Goal: Transaction & Acquisition: Purchase product/service

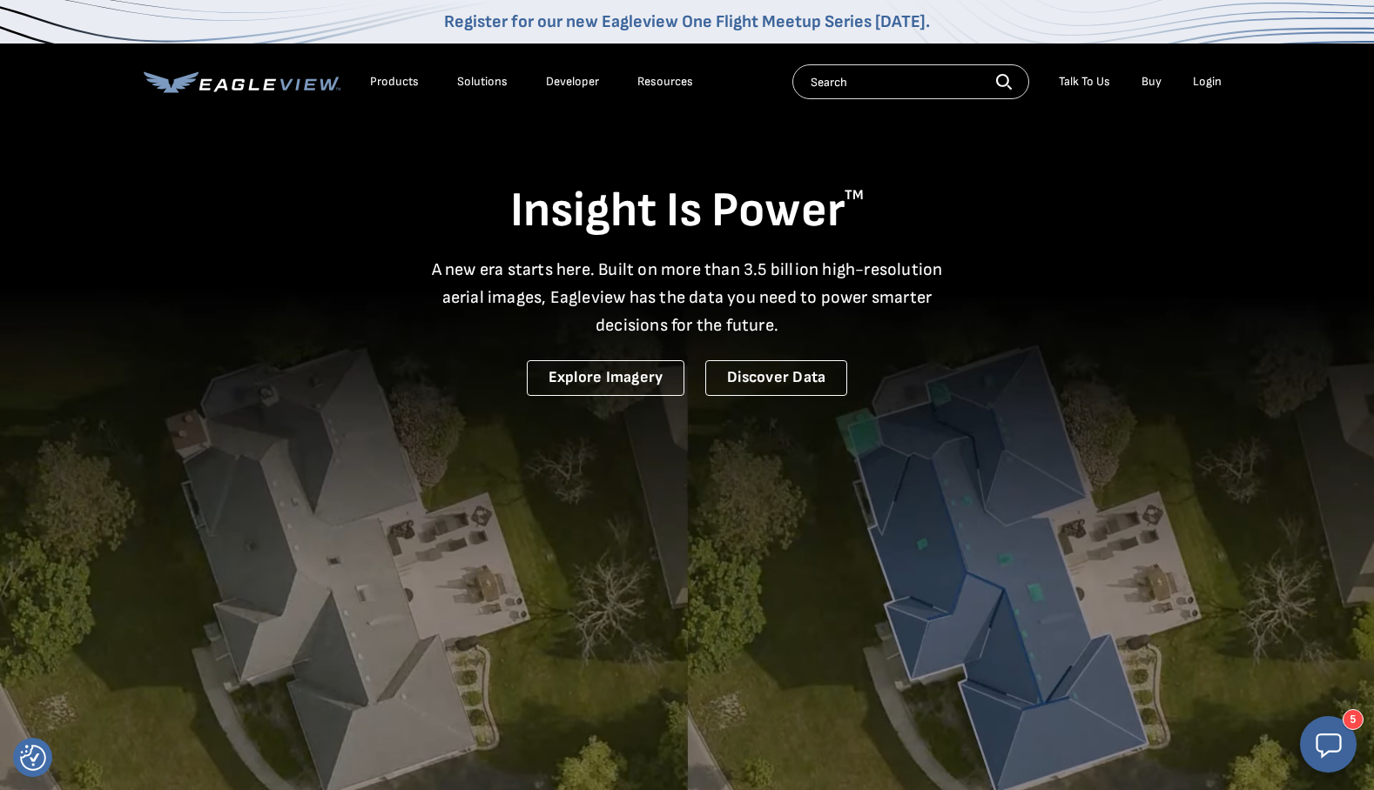
click at [1207, 84] on div "Login" at bounding box center [1207, 82] width 29 height 16
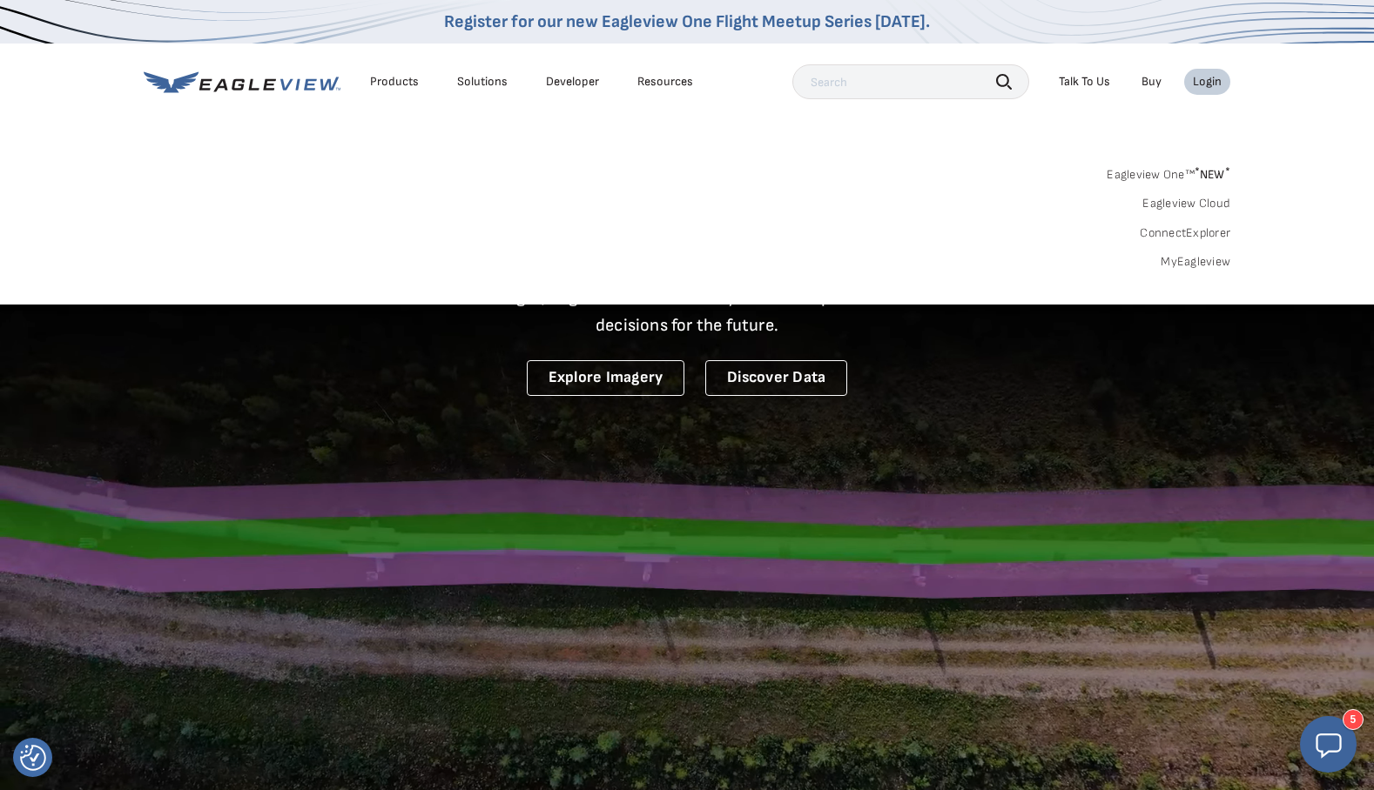
click at [1197, 258] on link "MyEagleview" at bounding box center [1195, 262] width 70 height 16
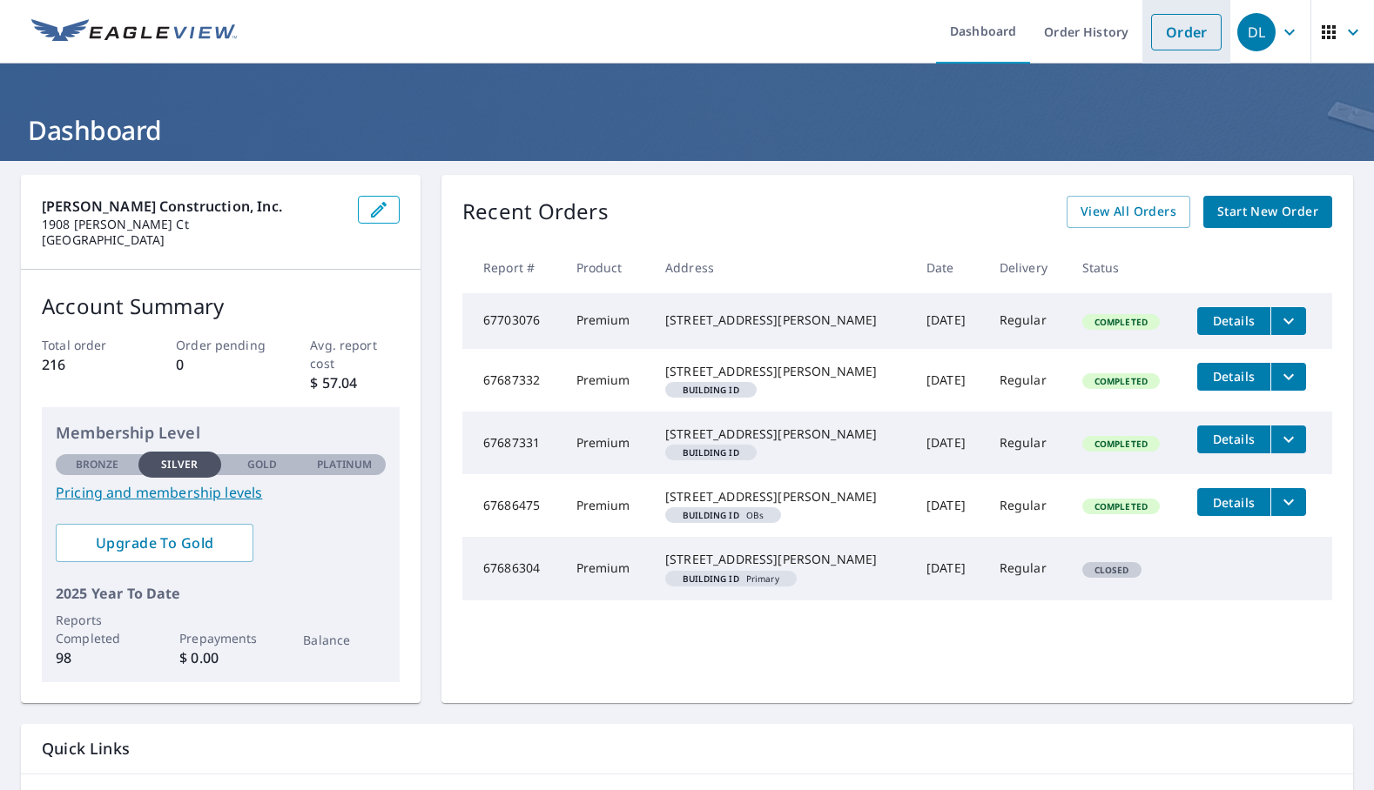
click at [1170, 31] on link "Order" at bounding box center [1186, 32] width 71 height 37
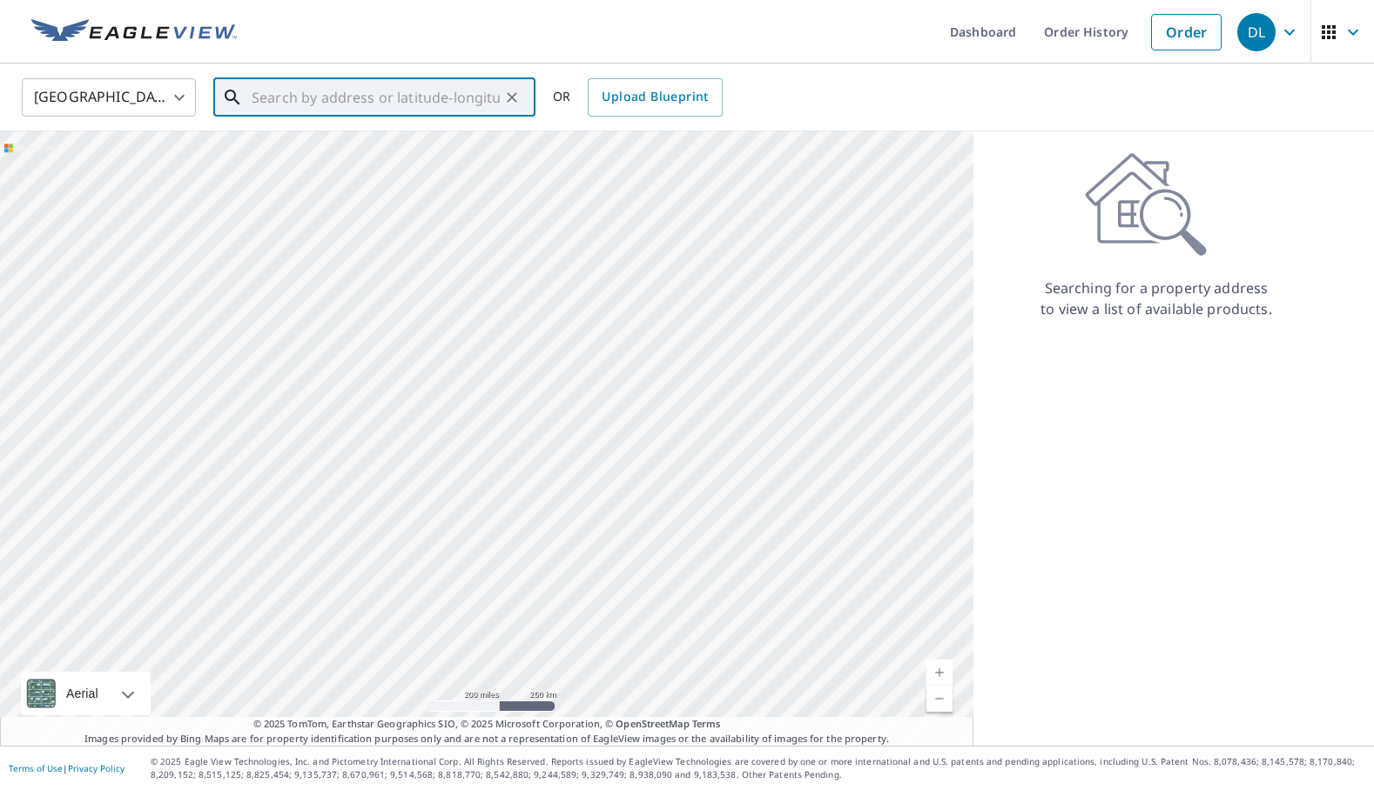
click at [461, 102] on input "text" at bounding box center [376, 97] width 248 height 49
click at [387, 143] on span "1514 Westhill Ter" at bounding box center [384, 148] width 273 height 21
type input "[STREET_ADDRESS]"
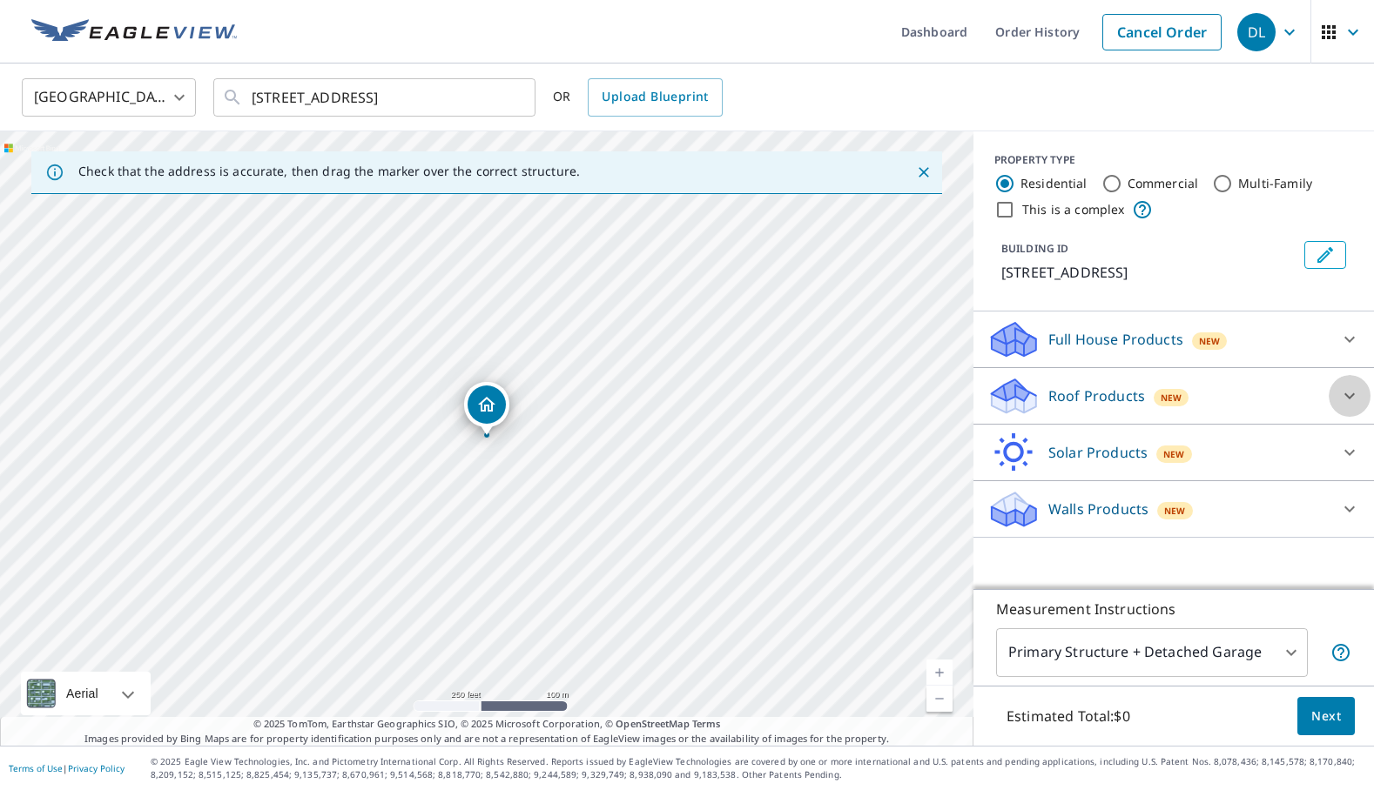
click at [1346, 393] on icon at bounding box center [1349, 396] width 21 height 21
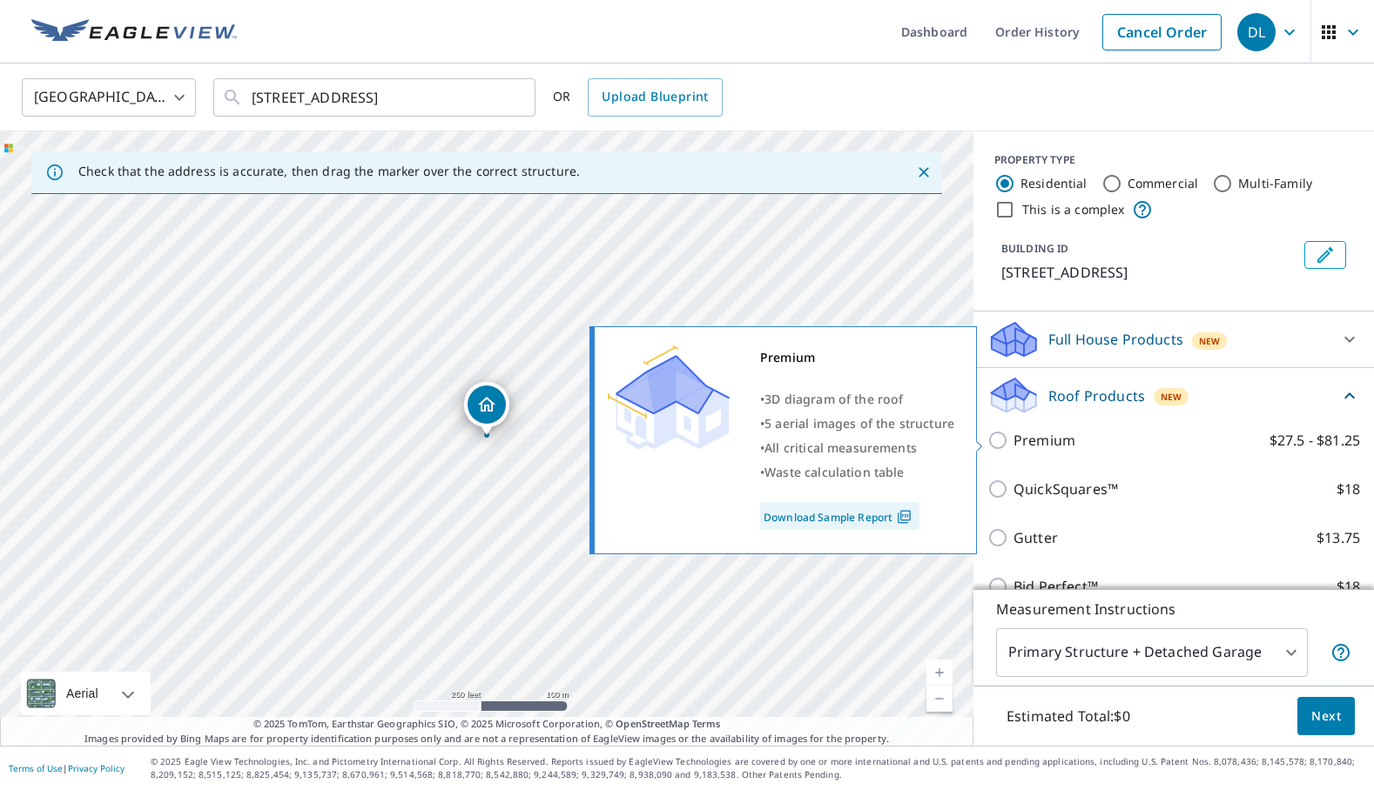
click at [1000, 435] on input "Premium $27.5 - $81.25" at bounding box center [1000, 440] width 26 height 21
checkbox input "true"
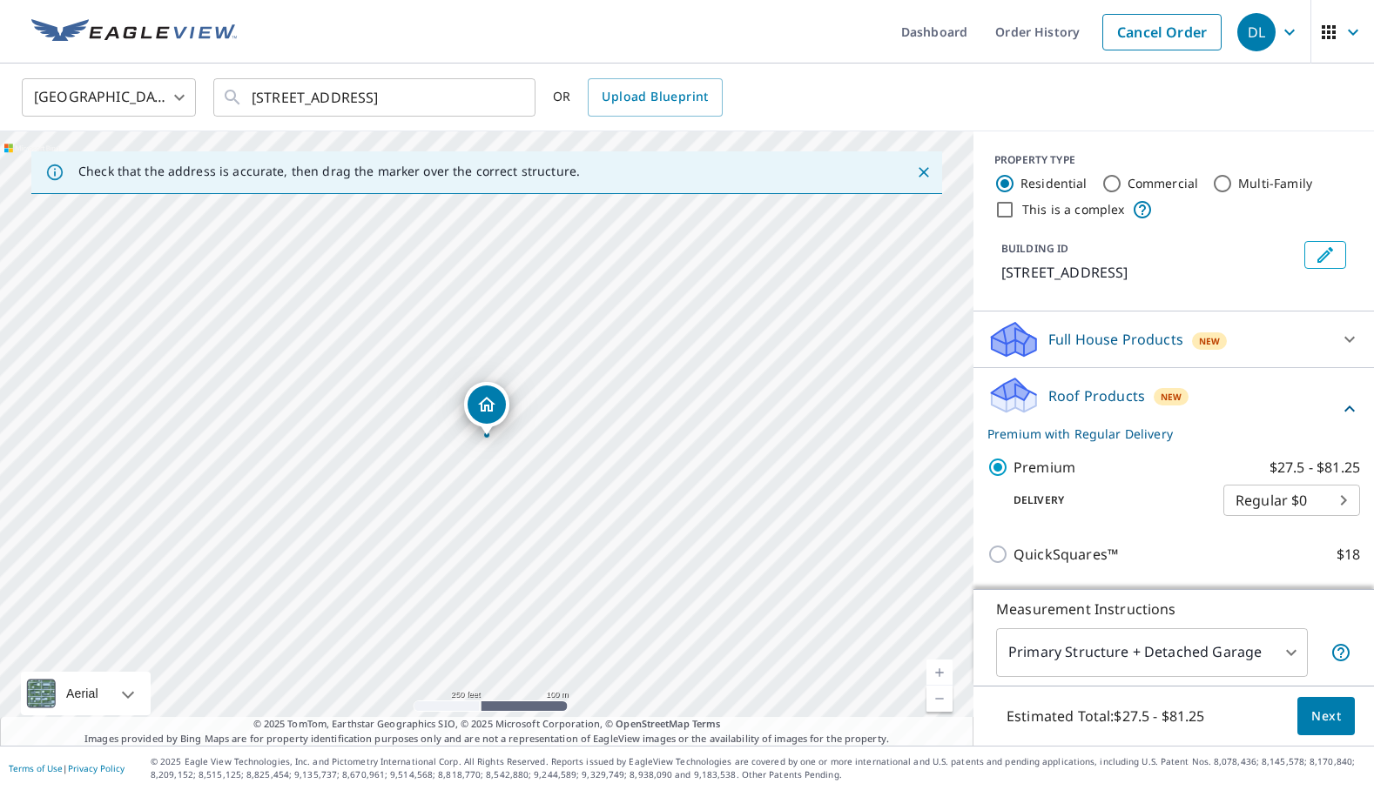
click at [1322, 714] on span "Next" at bounding box center [1326, 717] width 30 height 22
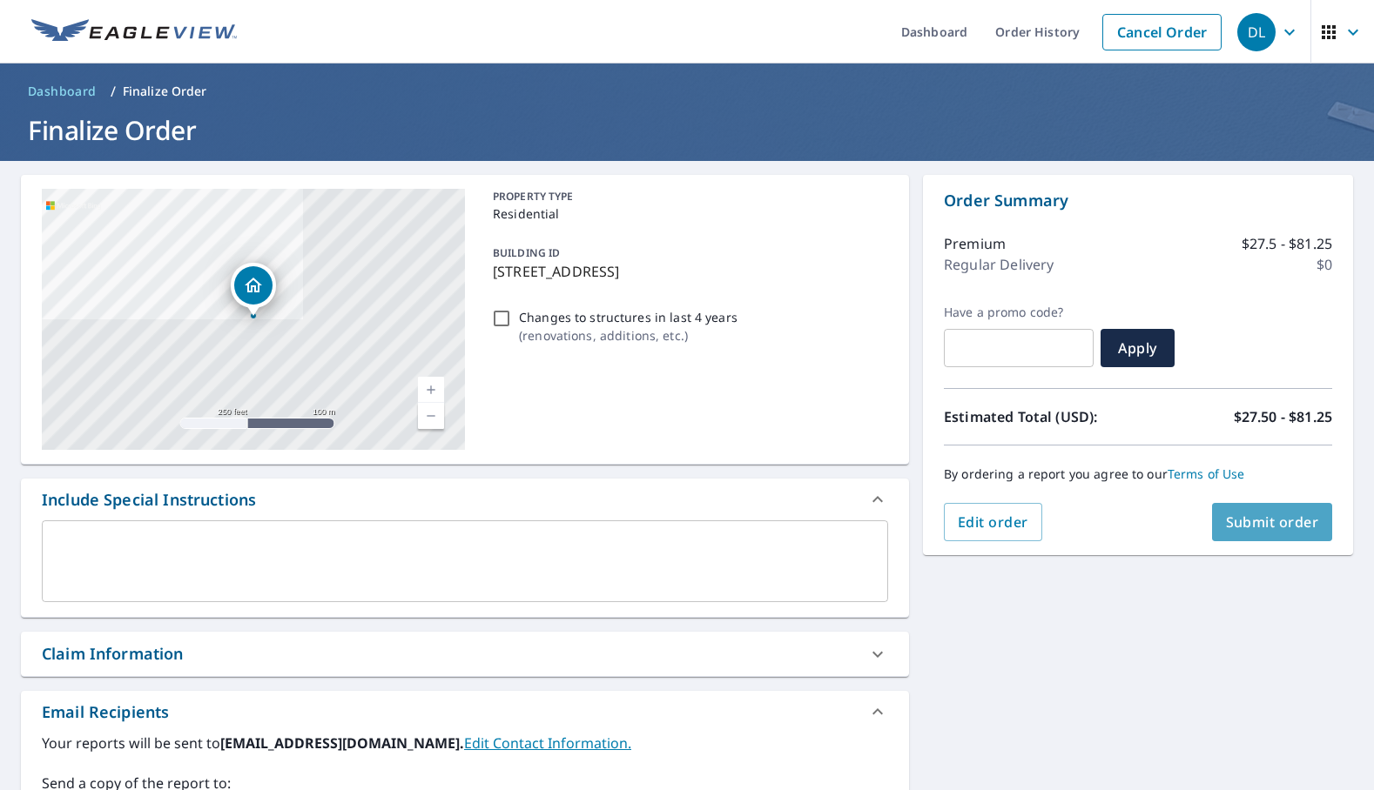
click at [1274, 513] on span "Submit order" at bounding box center [1272, 522] width 93 height 19
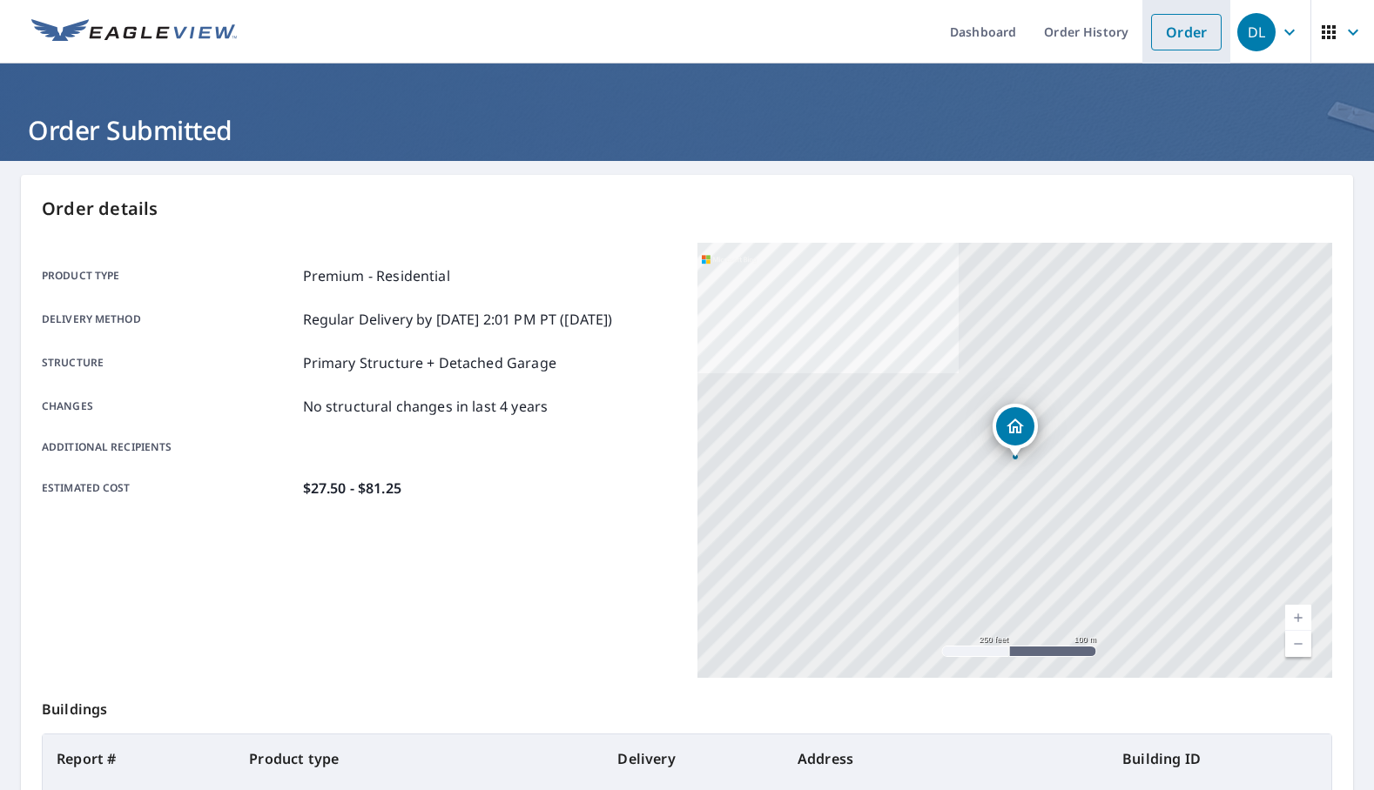
click at [1191, 33] on link "Order" at bounding box center [1186, 32] width 71 height 37
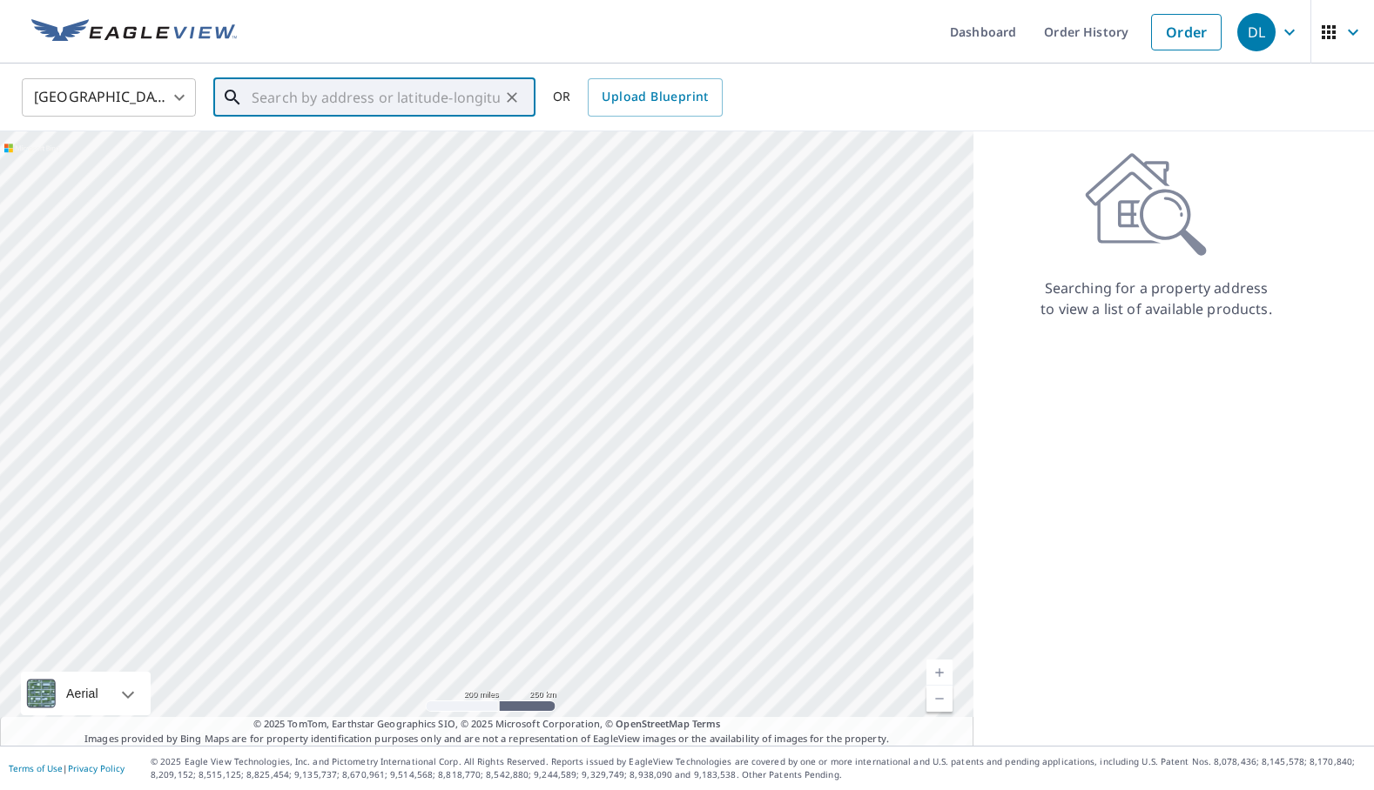
click at [347, 99] on input "text" at bounding box center [376, 97] width 248 height 49
click at [282, 168] on p "[GEOGRAPHIC_DATA]" at bounding box center [384, 166] width 273 height 17
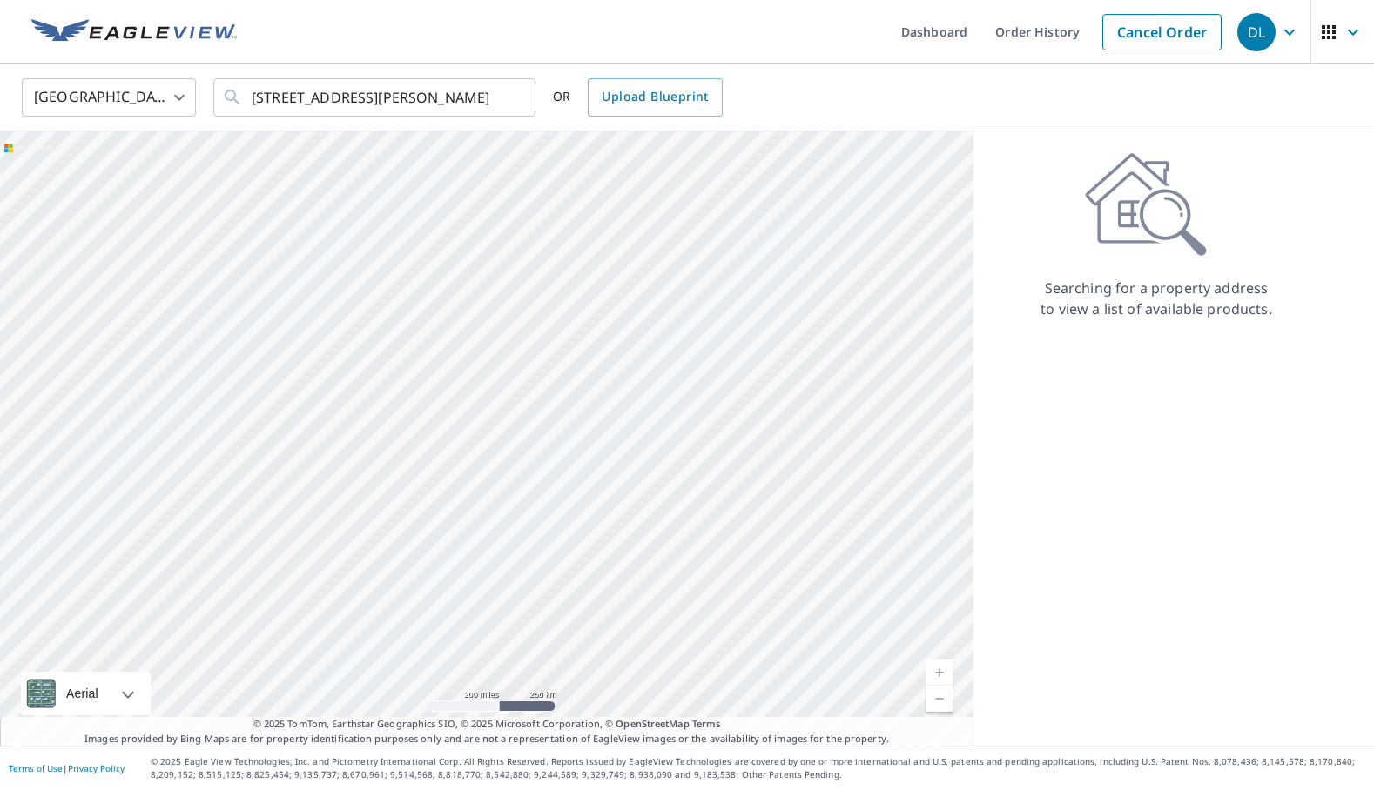
type input "[STREET_ADDRESS]"
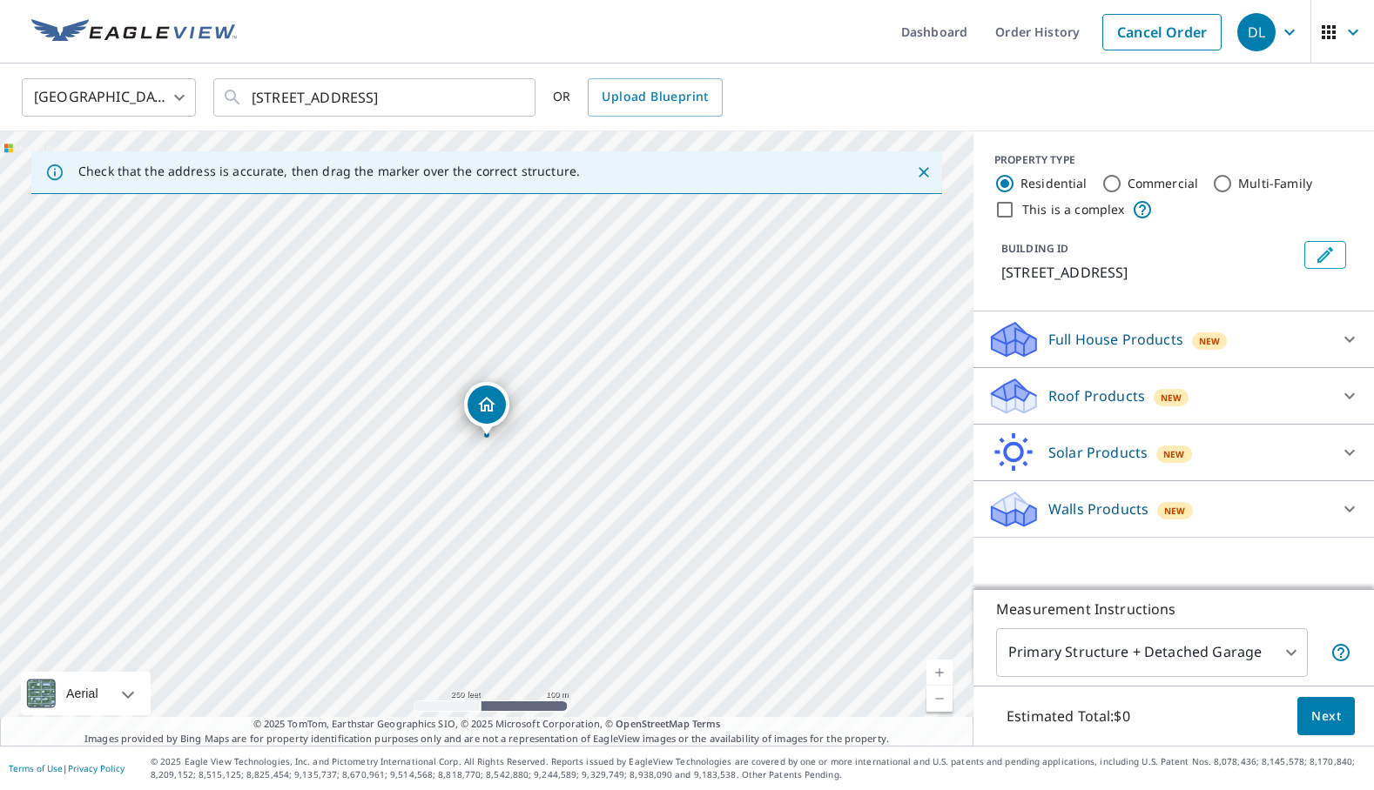
click at [1357, 397] on icon at bounding box center [1349, 396] width 21 height 21
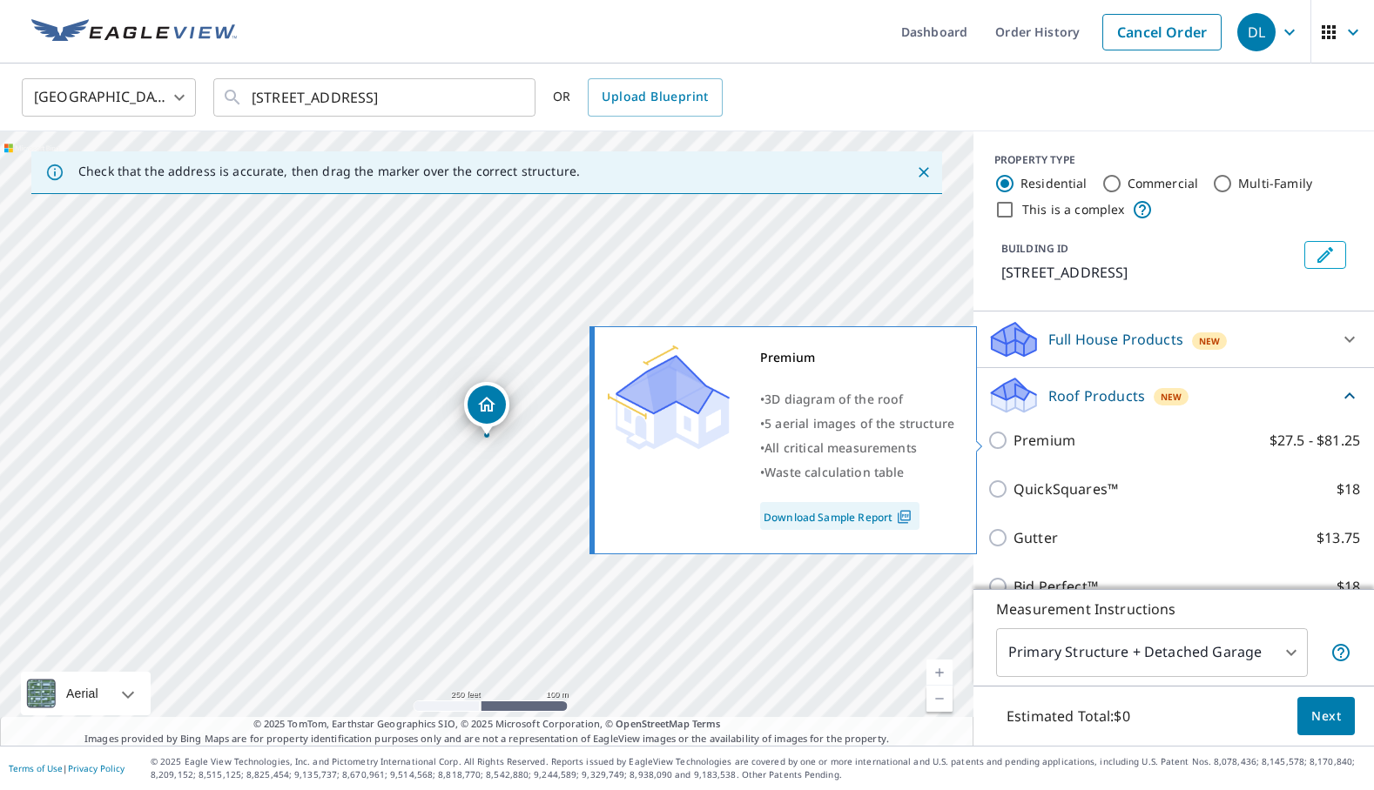
click at [1006, 440] on input "Premium $27.5 - $81.25" at bounding box center [1000, 440] width 26 height 21
checkbox input "true"
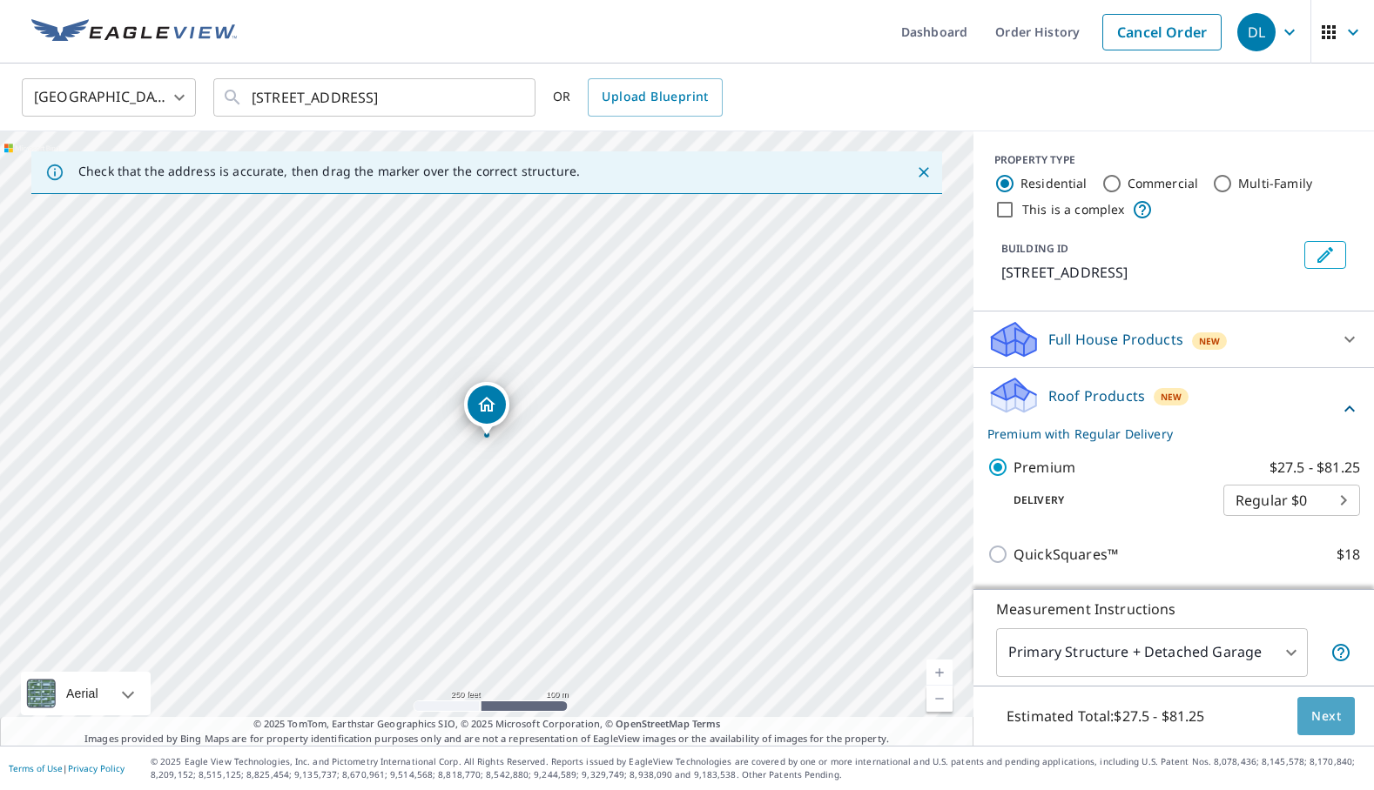
click at [1330, 720] on span "Next" at bounding box center [1326, 717] width 30 height 22
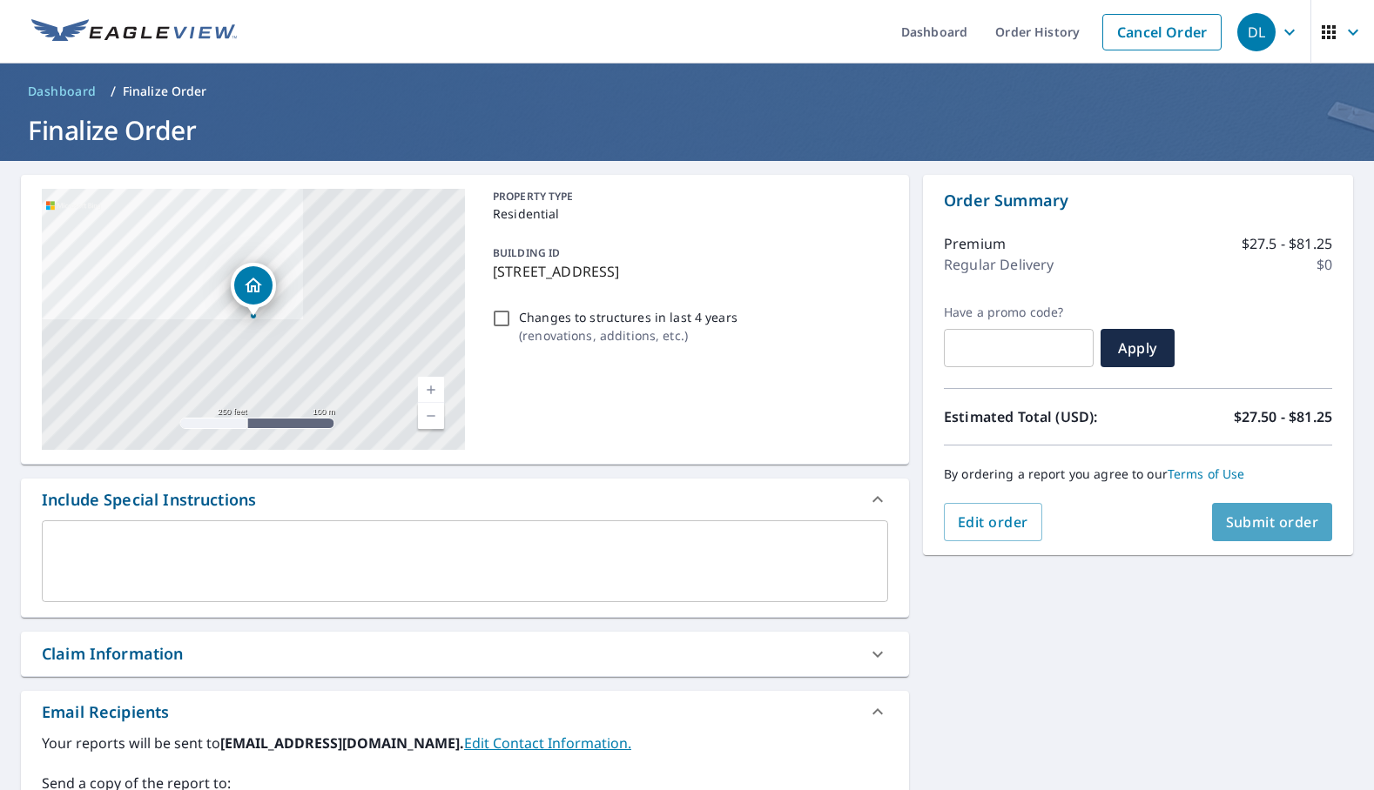
click at [1298, 519] on span "Submit order" at bounding box center [1272, 522] width 93 height 19
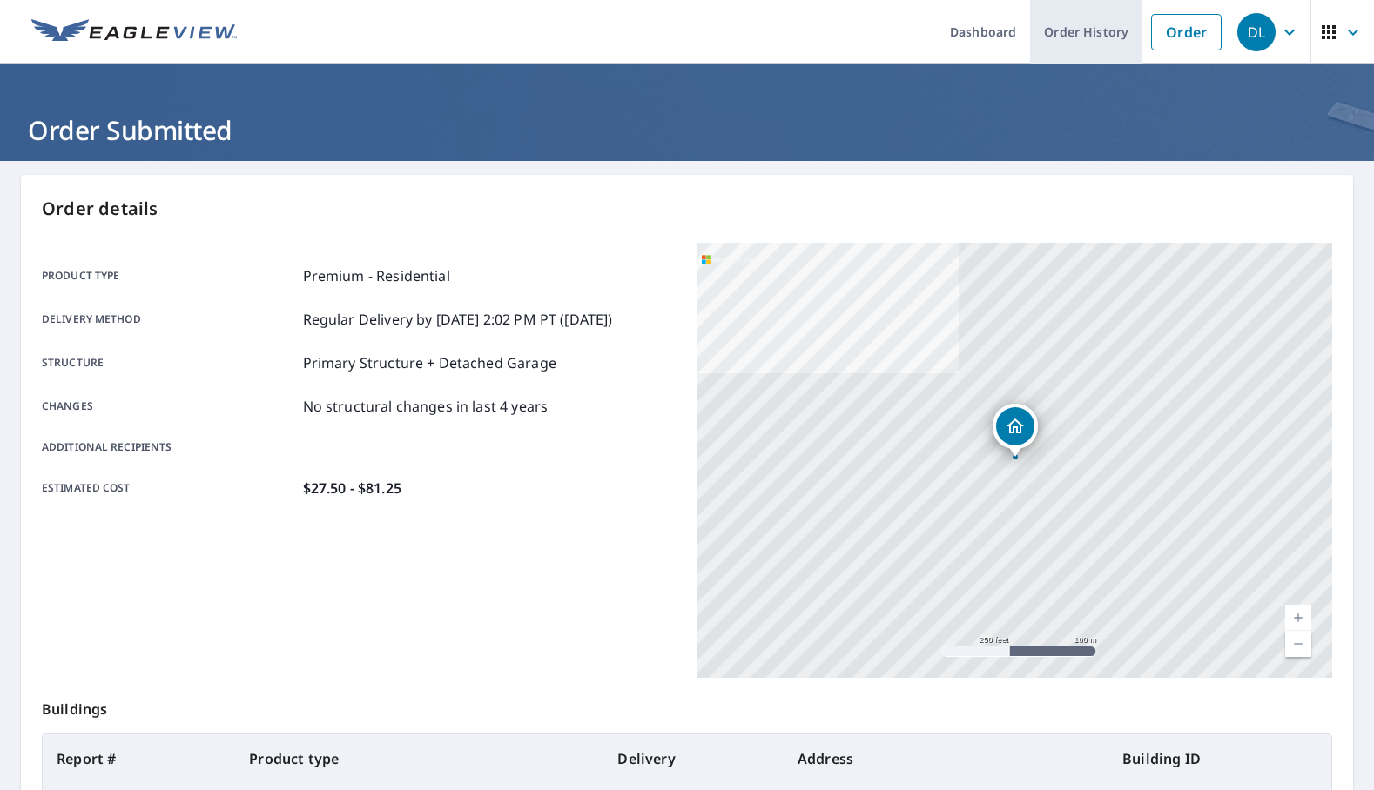
click at [1083, 21] on link "Order History" at bounding box center [1086, 32] width 112 height 64
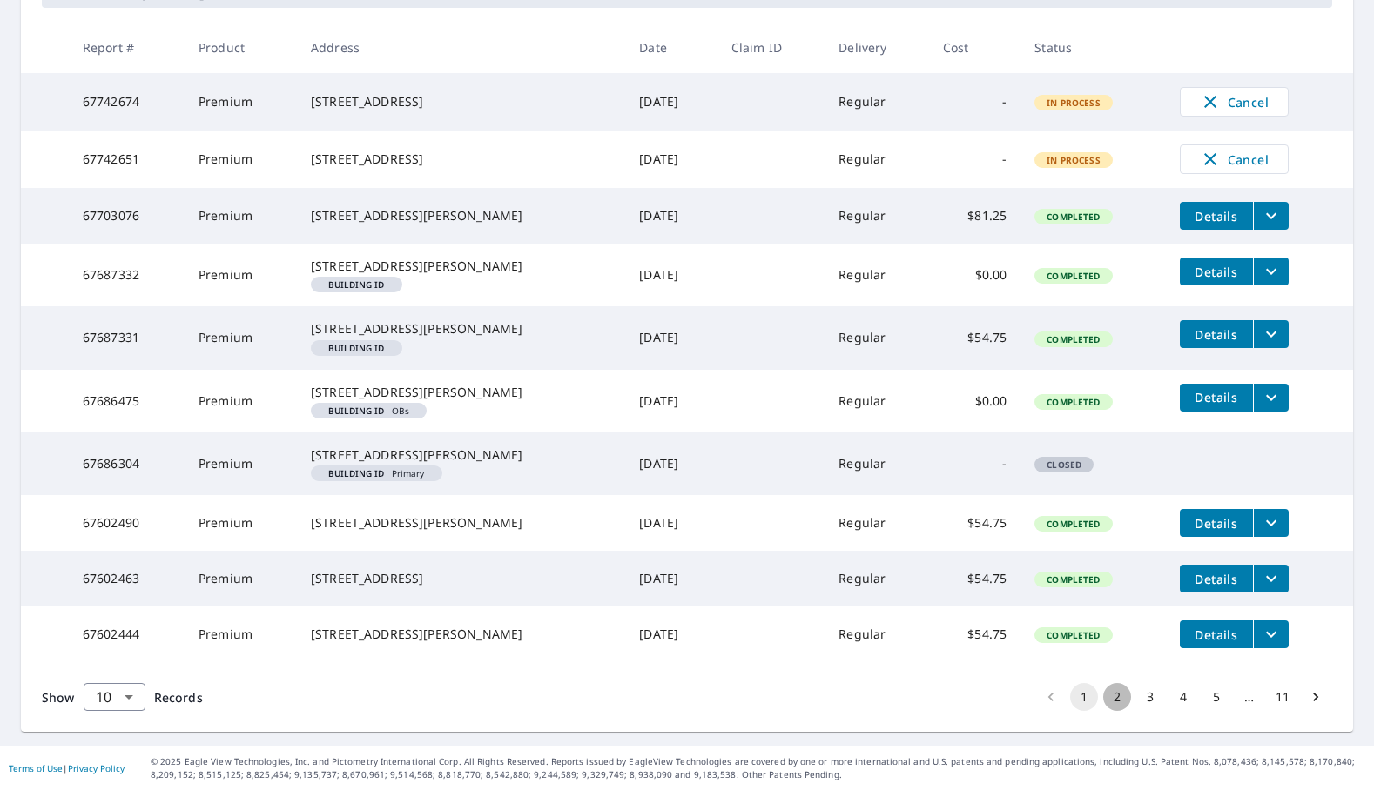
click at [1111, 691] on button "2" at bounding box center [1117, 697] width 28 height 28
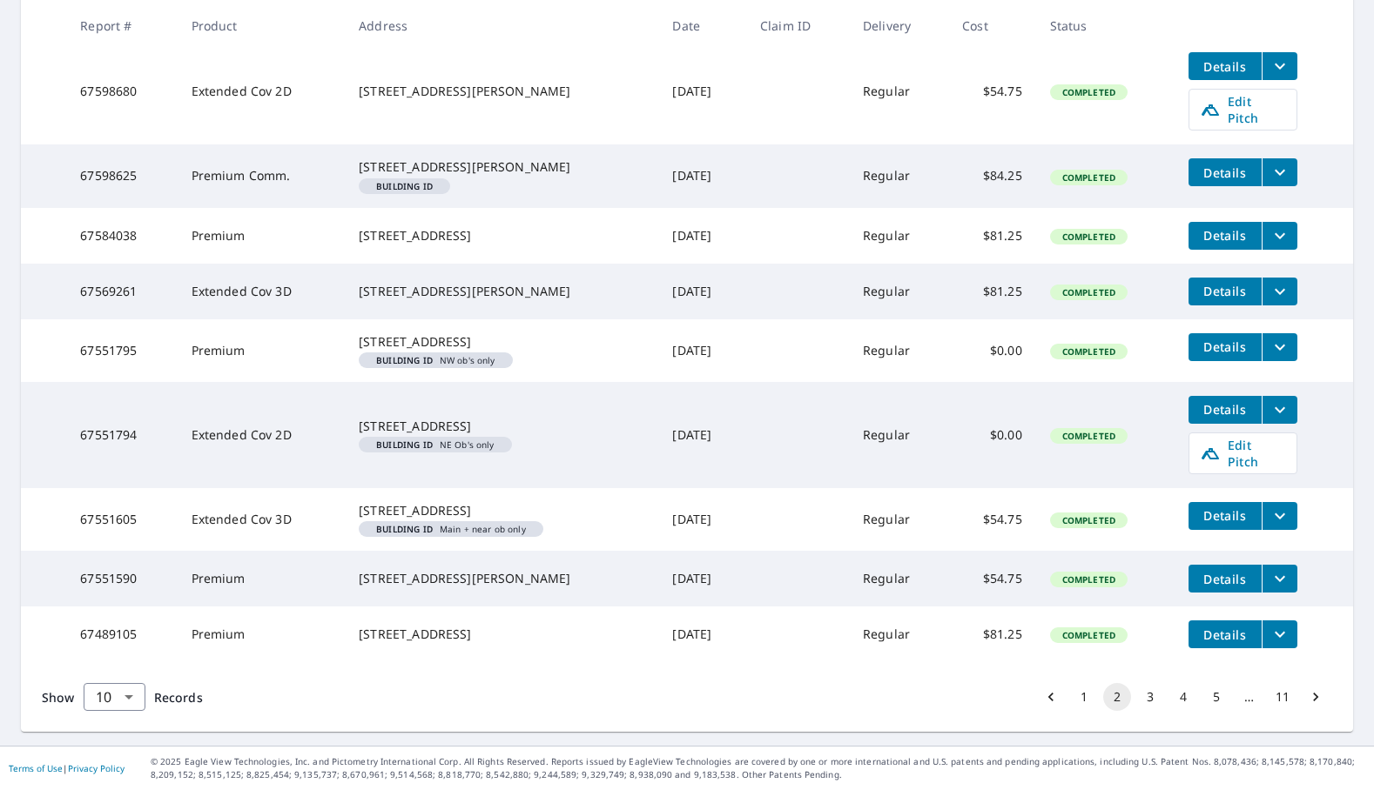
scroll to position [466, 0]
click at [1275, 568] on icon "filesDropdownBtn-67551590" at bounding box center [1279, 578] width 21 height 21
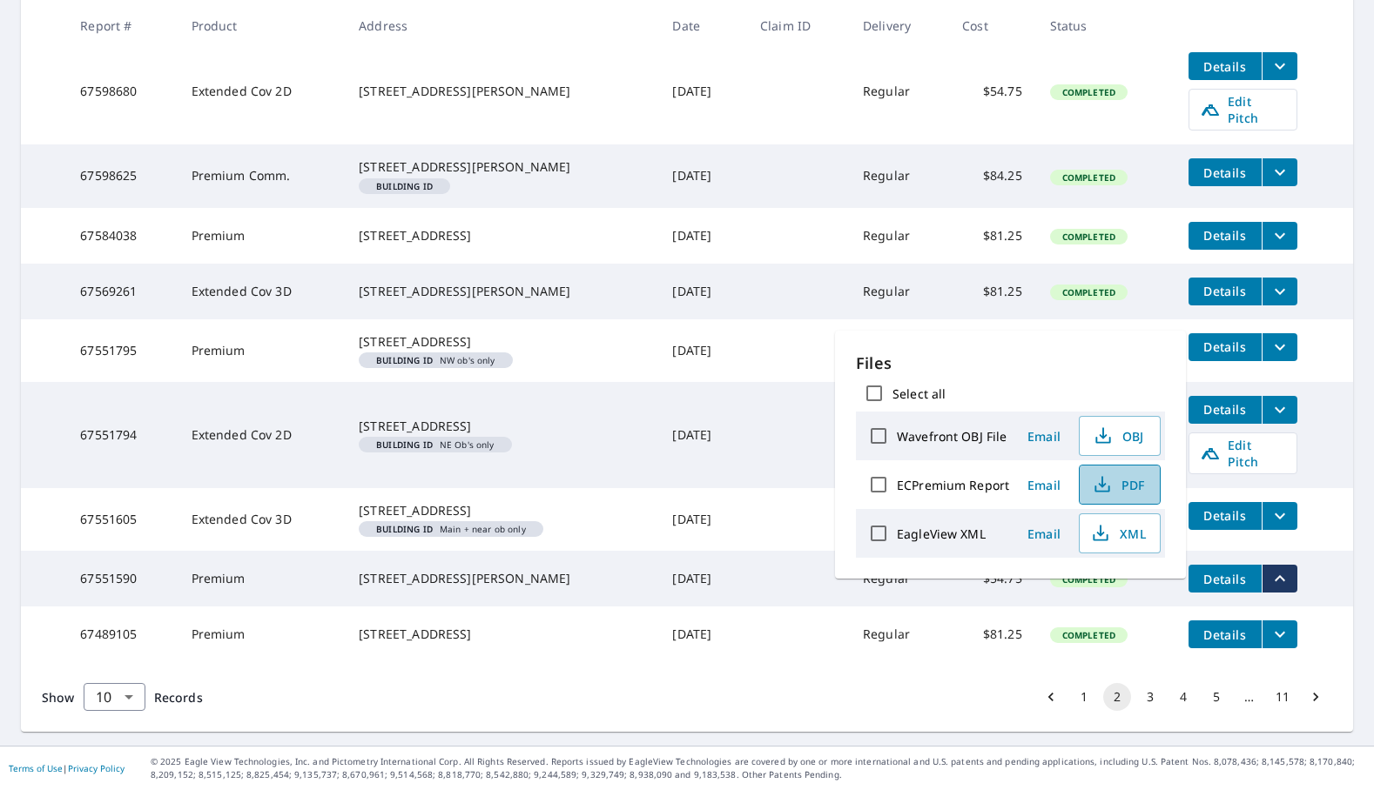
click at [1100, 487] on icon "button" at bounding box center [1102, 481] width 8 height 11
click at [1284, 337] on icon "filesDropdownBtn-67551795" at bounding box center [1279, 347] width 21 height 21
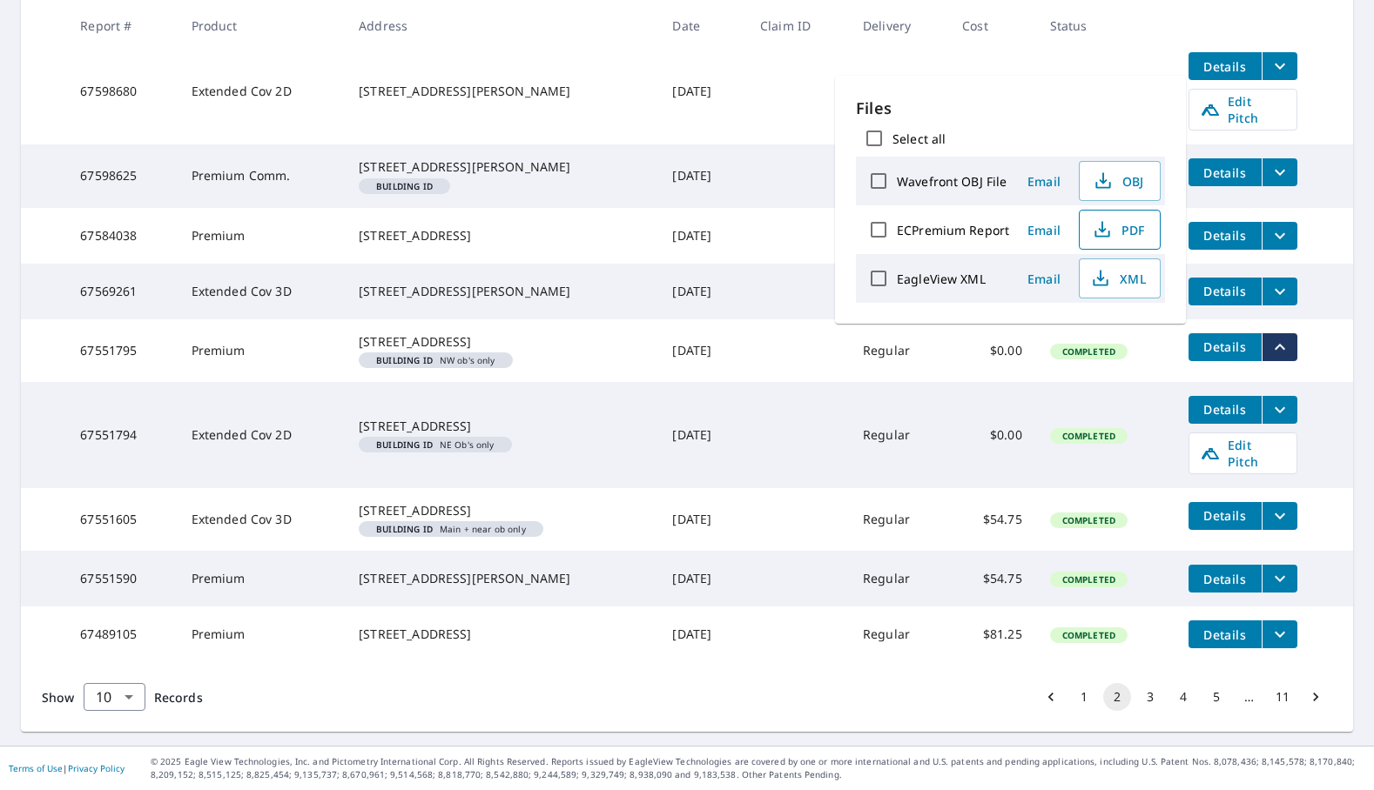
click at [1116, 230] on span "PDF" at bounding box center [1118, 229] width 56 height 21
